Goal: Navigation & Orientation: Find specific page/section

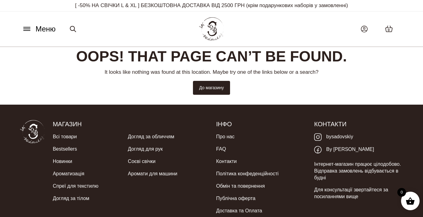
click at [31, 27] on icon at bounding box center [27, 29] width 10 height 6
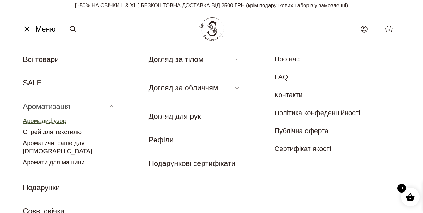
click at [41, 120] on link "Аромадифузор" at bounding box center [45, 120] width 44 height 7
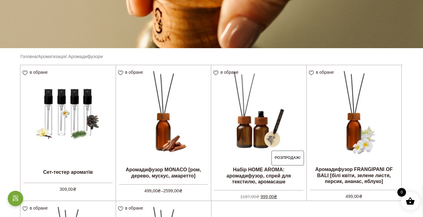
scroll to position [117, 0]
click at [61, 57] on link "Ароматизація" at bounding box center [51, 56] width 27 height 5
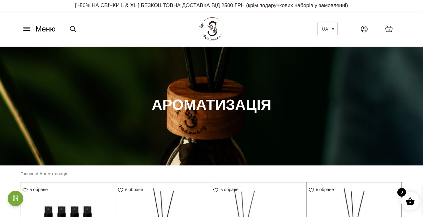
click at [27, 30] on icon at bounding box center [27, 29] width 10 height 6
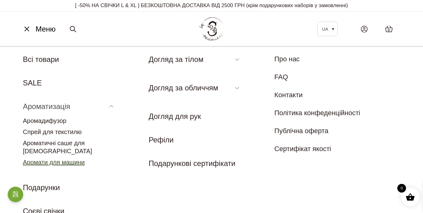
click at [58, 158] on link "Аромати для машини" at bounding box center [54, 161] width 62 height 7
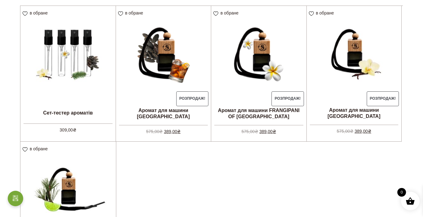
scroll to position [176, 0]
